Goal: Browse casually: Explore the website without a specific task or goal

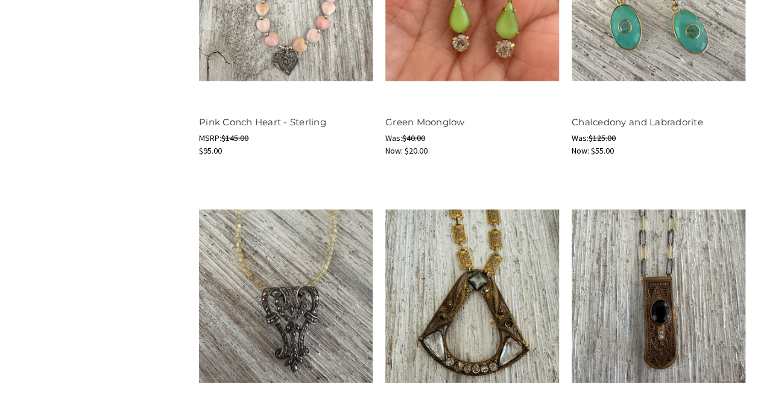
scroll to position [1428, 0]
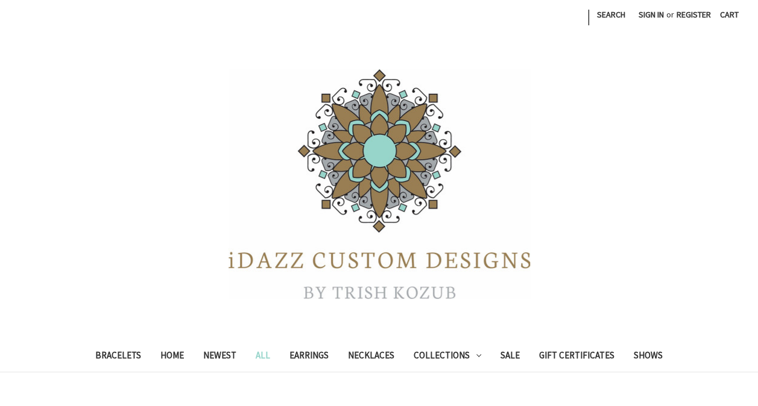
drag, startPoint x: 757, startPoint y: 62, endPoint x: 753, endPoint y: 106, distance: 44.2
click at [753, 106] on header "Toggle menu Compare | Search Sign in or Register Cart 0 Search Search Bracelets" at bounding box center [379, 186] width 758 height 373
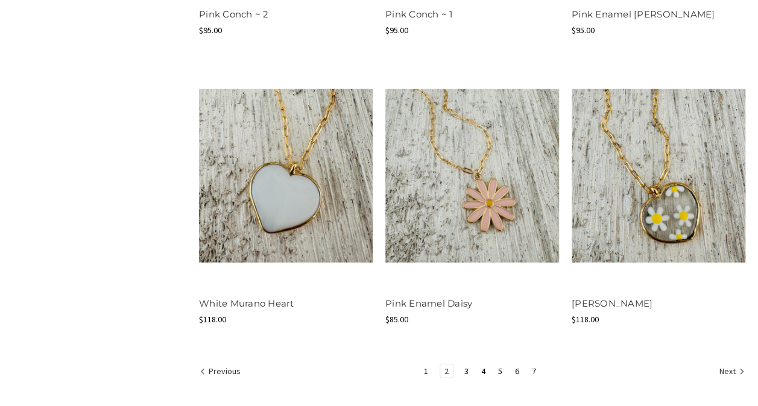
scroll to position [1483, 0]
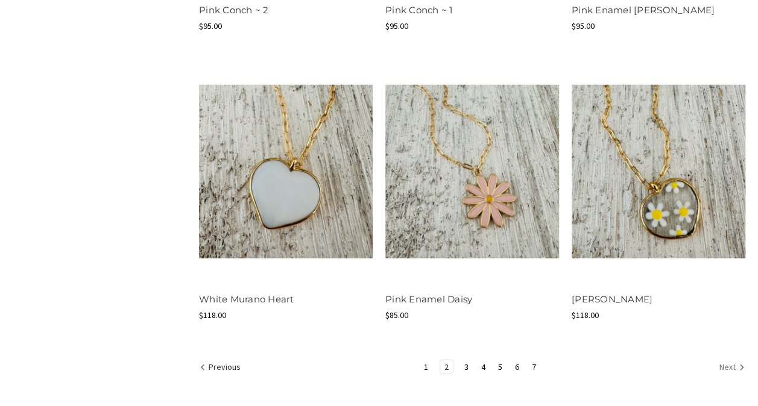
click at [715, 360] on link "Next" at bounding box center [730, 368] width 30 height 16
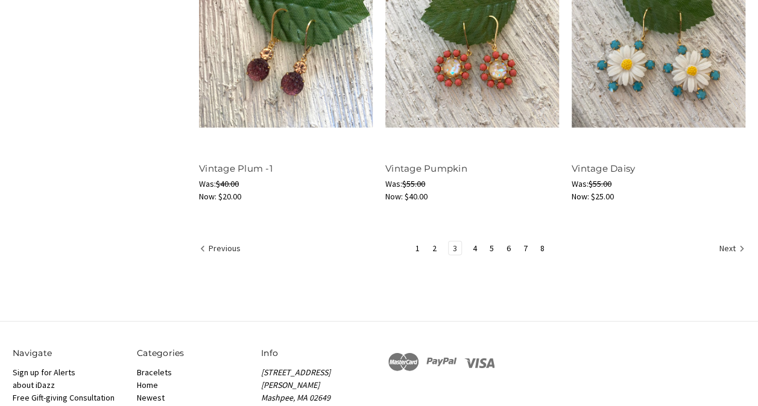
scroll to position [1609, 0]
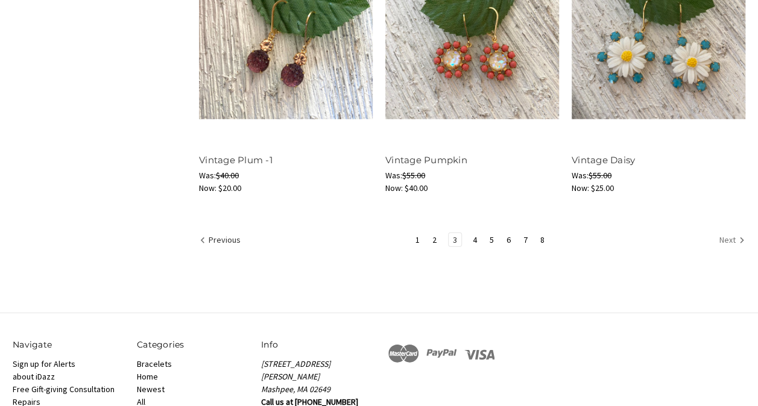
click at [715, 233] on link "Next" at bounding box center [730, 241] width 30 height 16
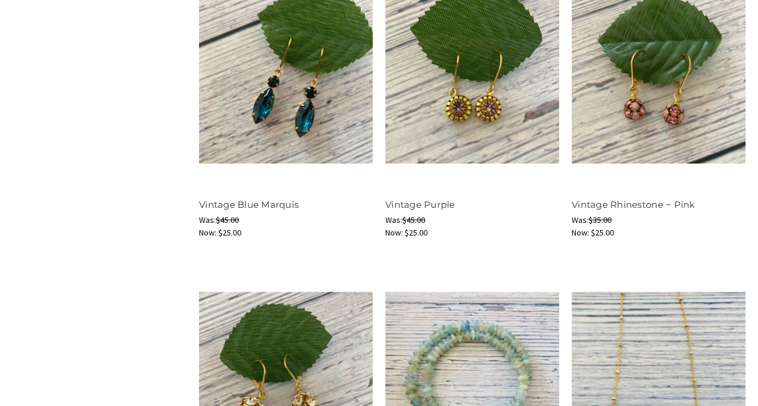
scroll to position [1014, 0]
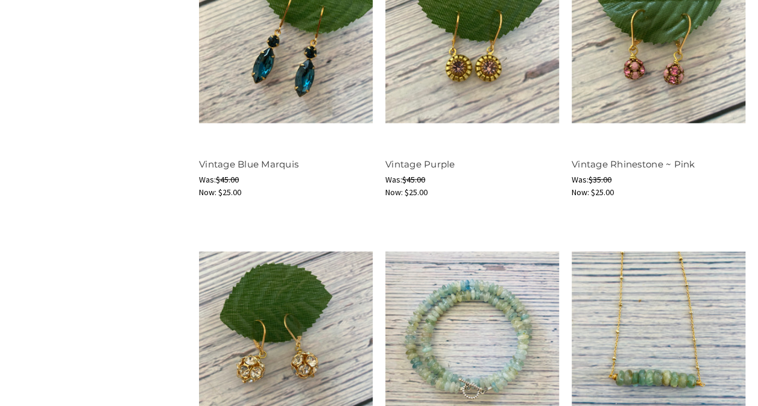
click at [753, 396] on div "Home All All all Shop By Price $0.00 - $67.00 $67.00 - $114.00 $114.00 - $161.0…" at bounding box center [379, 163] width 758 height 1387
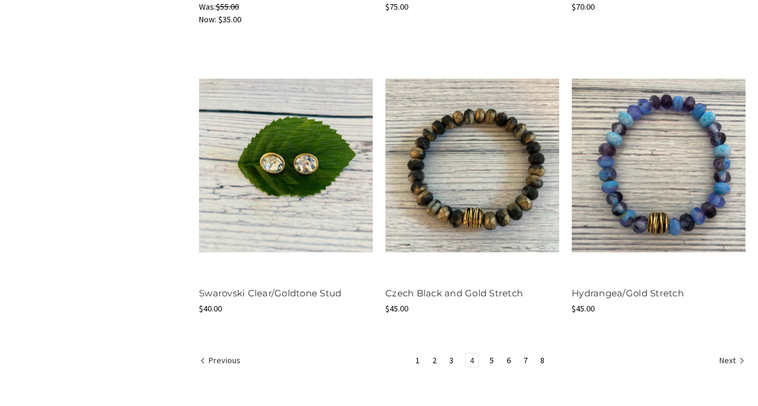
scroll to position [1553, 0]
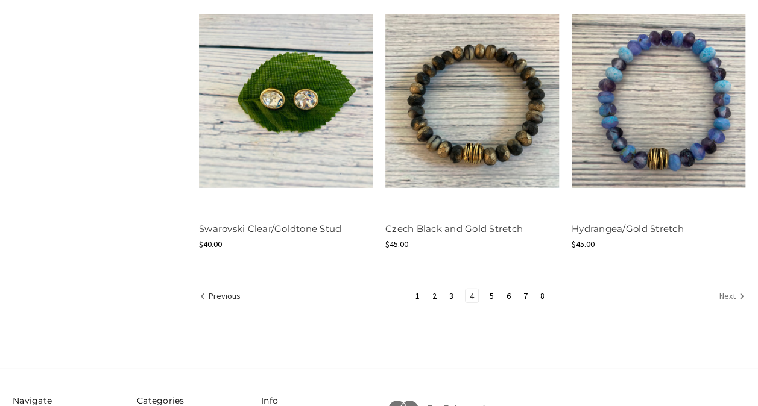
click at [715, 289] on link "Next" at bounding box center [730, 297] width 30 height 16
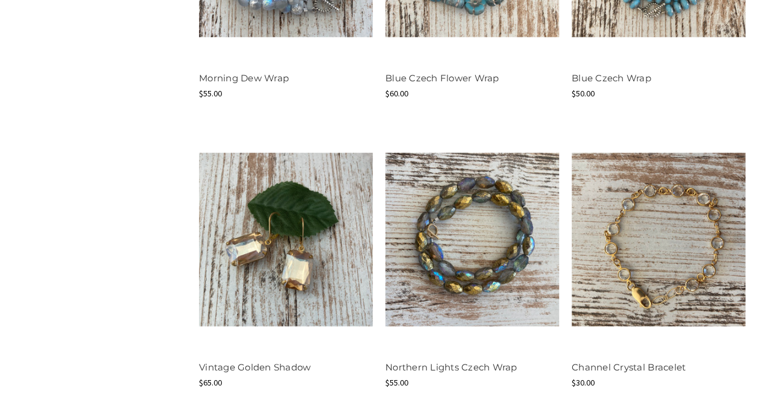
scroll to position [1400, 0]
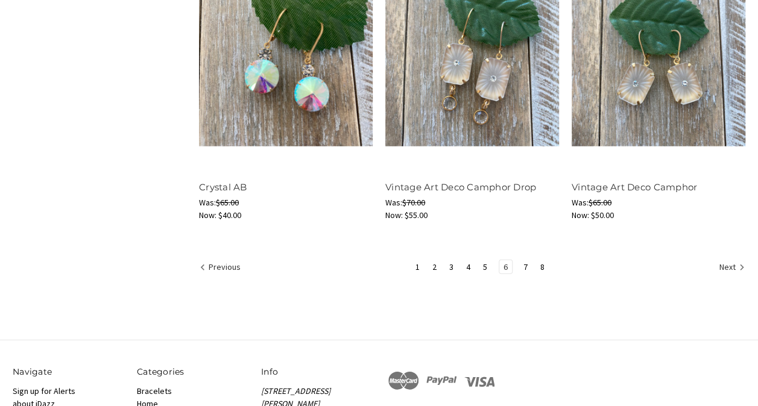
scroll to position [1617, 0]
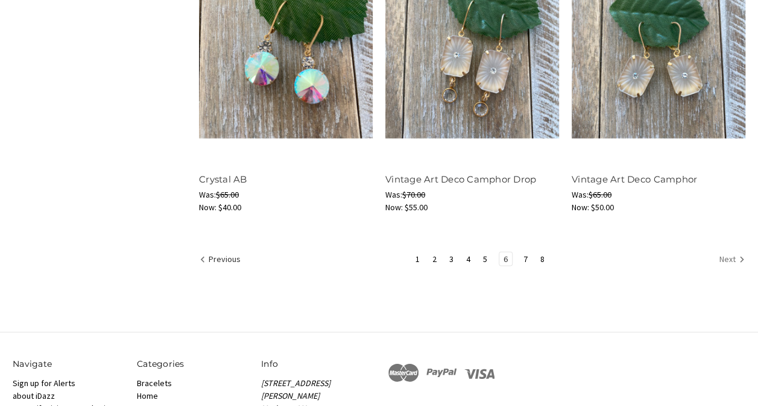
click at [715, 253] on link "Next" at bounding box center [730, 261] width 30 height 16
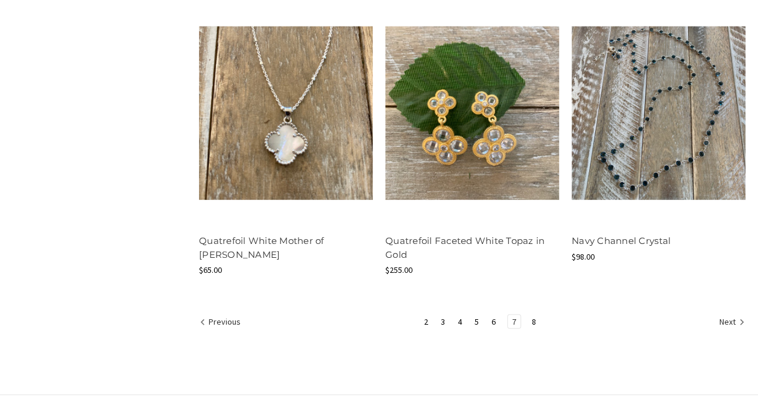
scroll to position [1561, 0]
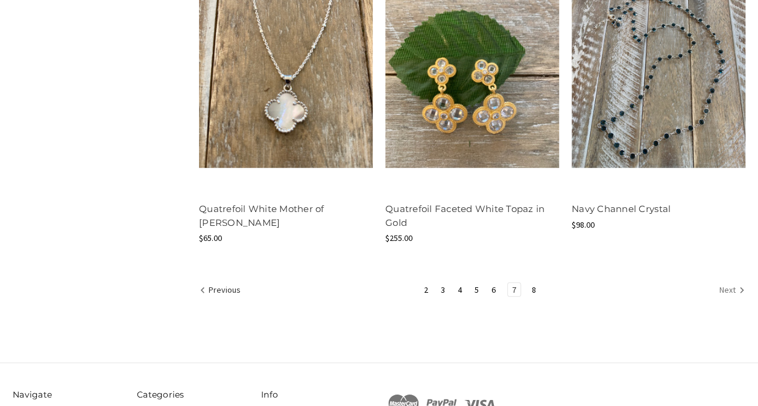
click at [715, 283] on link "Next" at bounding box center [730, 291] width 30 height 16
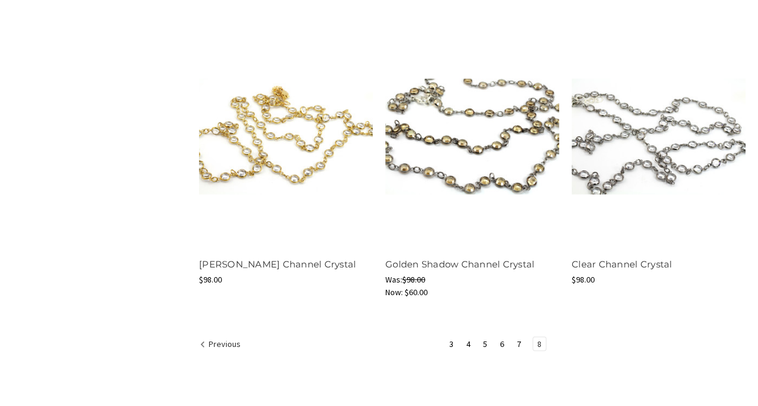
scroll to position [1536, 0]
